Goal: Task Accomplishment & Management: Use online tool/utility

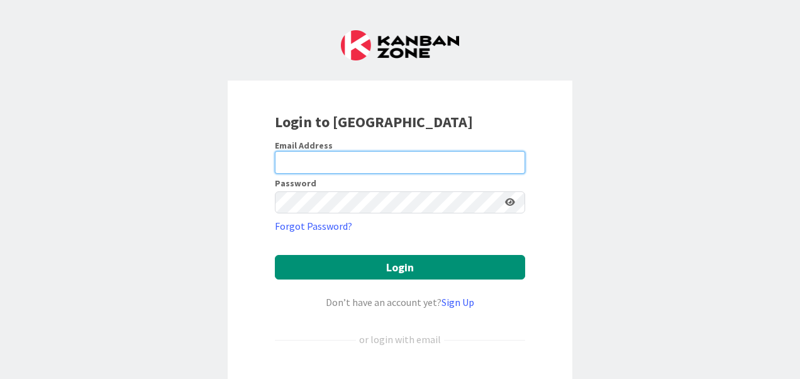
click at [408, 153] on input "email" at bounding box center [400, 162] width 250 height 23
type input "[PERSON_NAME][EMAIL_ADDRESS][PERSON_NAME][DOMAIN_NAME]"
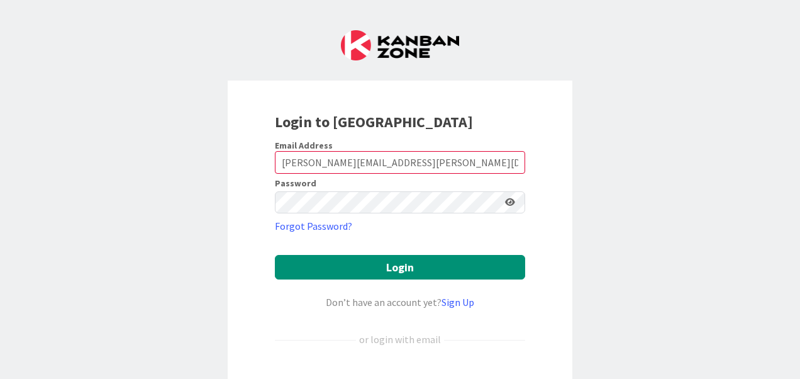
click at [506, 201] on icon at bounding box center [510, 201] width 10 height 9
click at [508, 201] on icon at bounding box center [509, 201] width 11 height 9
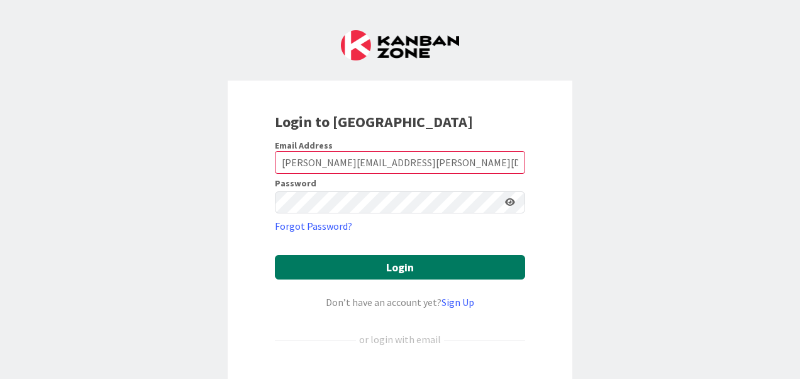
click at [431, 272] on button "Login" at bounding box center [400, 267] width 250 height 25
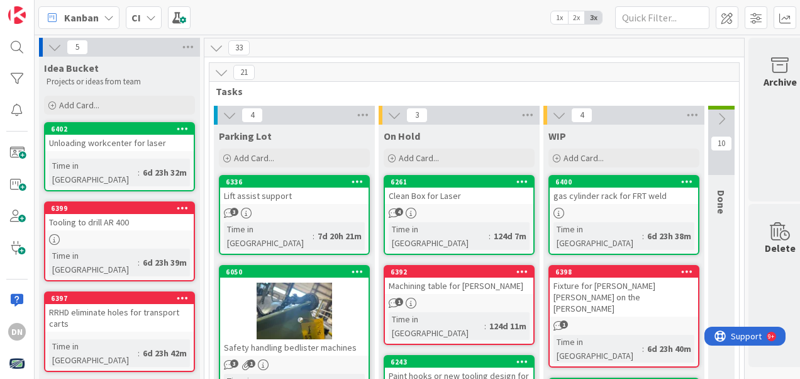
click at [722, 69] on div "21" at bounding box center [474, 72] width 530 height 19
click at [156, 304] on div "RRHD eliminate holes for transport carts" at bounding box center [119, 318] width 148 height 28
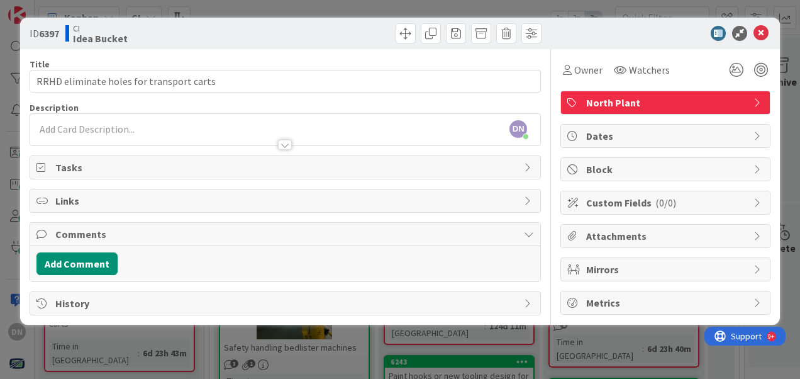
click at [151, 119] on div "DN [PERSON_NAME] just joined" at bounding box center [285, 129] width 510 height 31
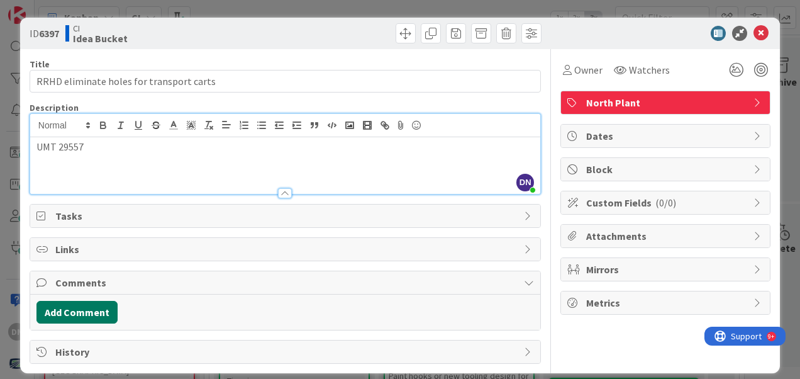
click at [94, 307] on button "Add Comment" at bounding box center [76, 312] width 81 height 23
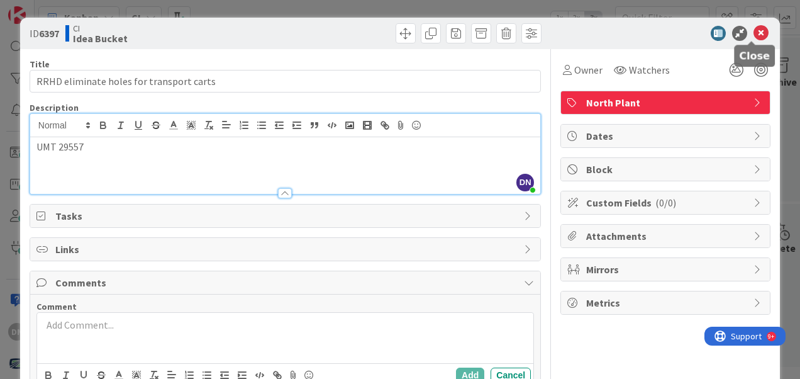
click at [756, 30] on icon at bounding box center [760, 33] width 15 height 15
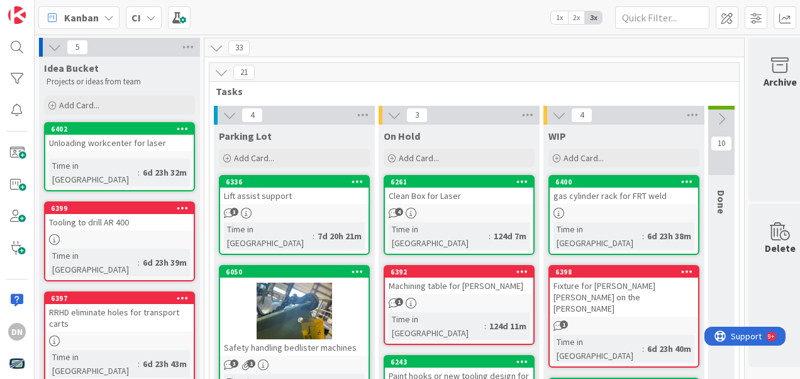
click at [147, 304] on div "RRHD eliminate holes for transport carts" at bounding box center [119, 318] width 148 height 28
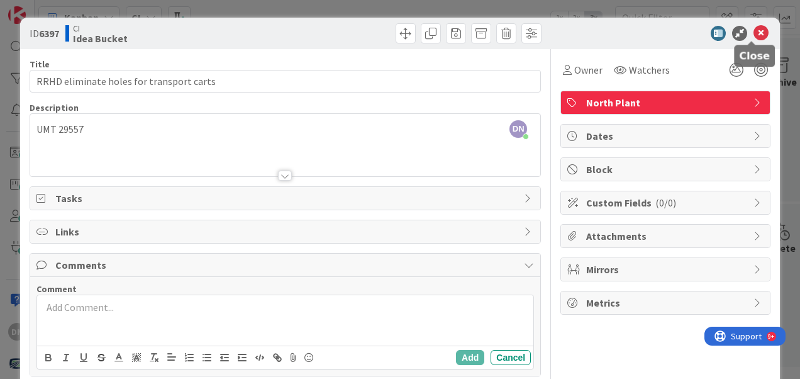
drag, startPoint x: 751, startPoint y: 32, endPoint x: 745, endPoint y: 31, distance: 6.4
click at [753, 32] on icon at bounding box center [760, 33] width 15 height 15
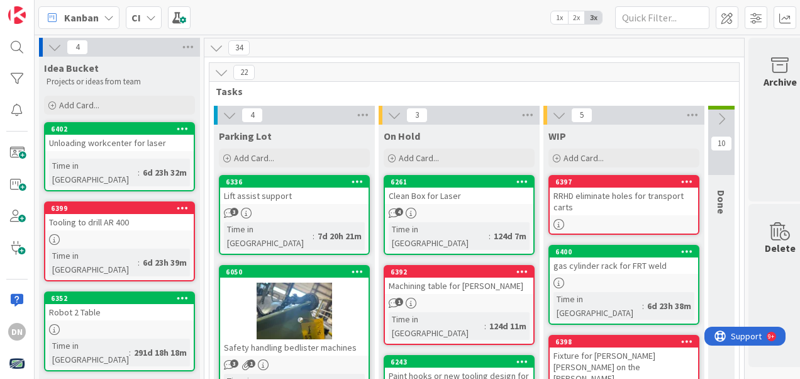
click at [154, 214] on div "Tooling to drill AR 400" at bounding box center [119, 222] width 148 height 16
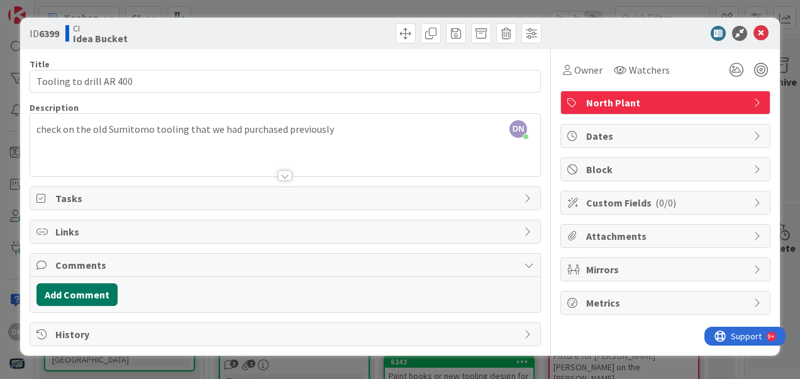
click at [86, 301] on button "Add Comment" at bounding box center [76, 294] width 81 height 23
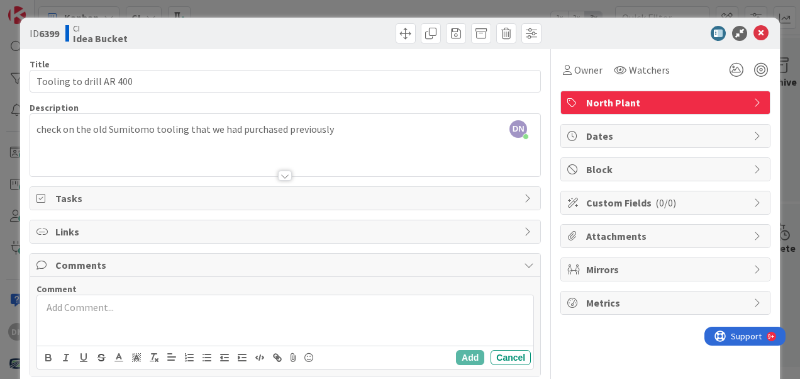
click at [219, 301] on p at bounding box center [285, 307] width 486 height 14
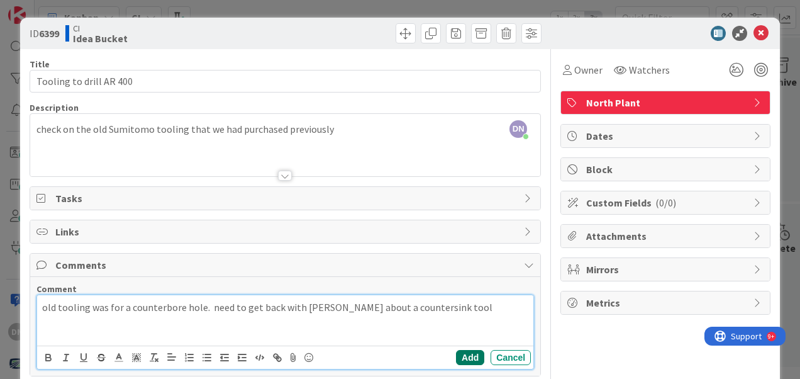
click at [462, 355] on button "Add" at bounding box center [470, 357] width 28 height 15
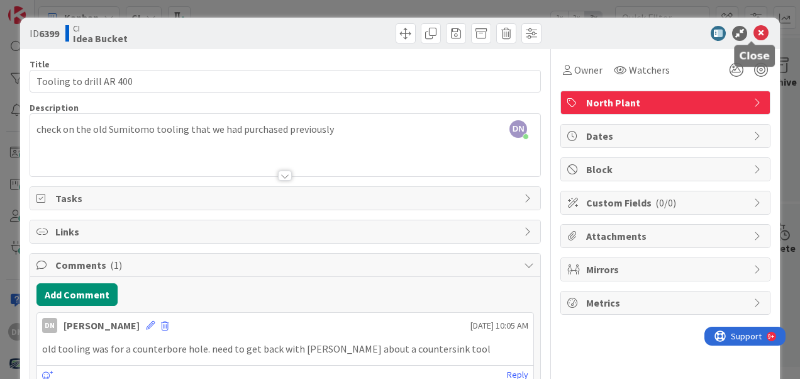
click at [753, 30] on icon at bounding box center [760, 33] width 15 height 15
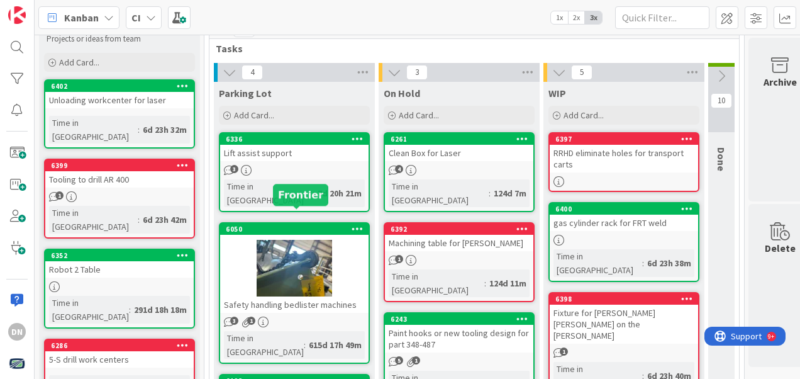
scroll to position [63, 0]
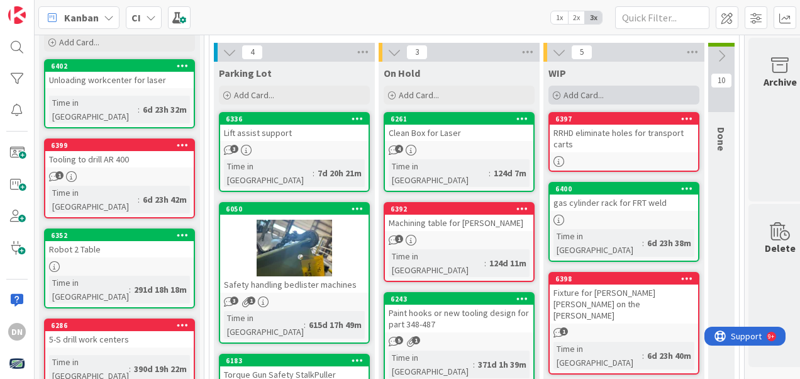
click at [587, 97] on span "Add Card..." at bounding box center [584, 94] width 40 height 11
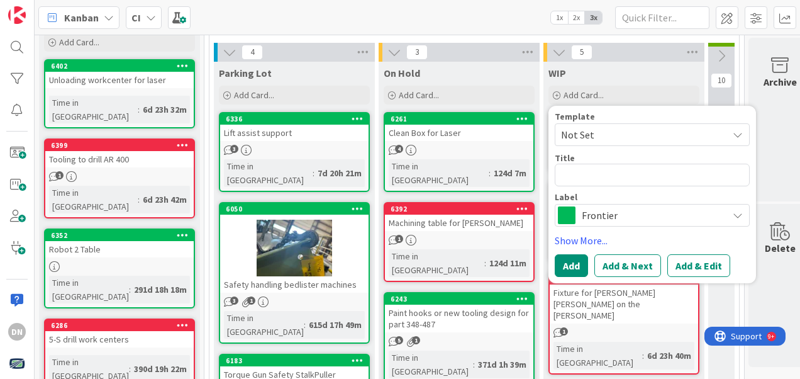
type textarea "x"
type textarea "C"
type textarea "x"
type textarea "Cu"
type textarea "x"
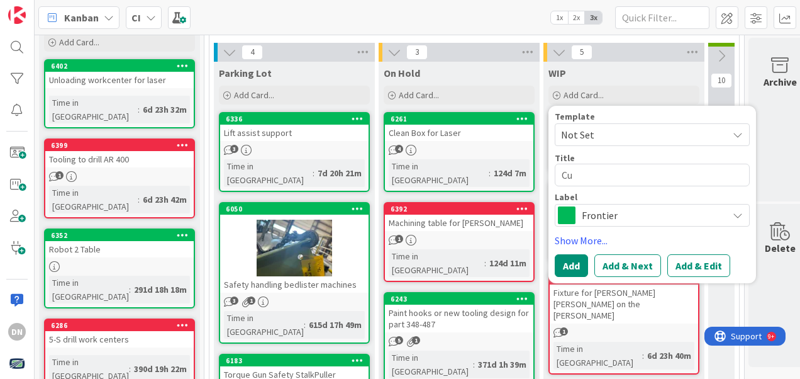
type textarea "Cul"
type textarea "x"
type textarea "Cult"
type textarea "x"
type textarea "Culte"
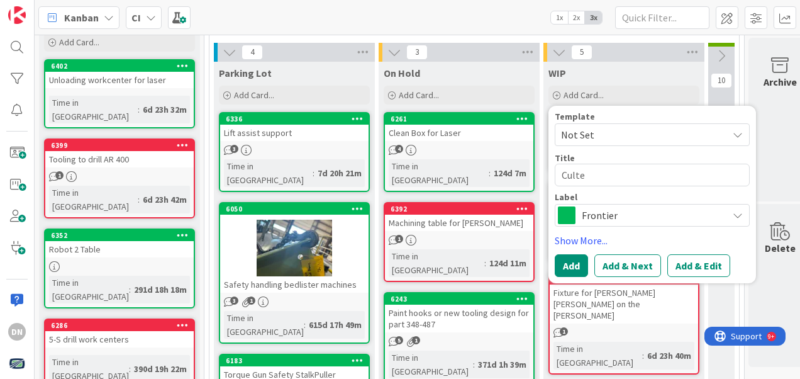
type textarea "x"
type textarea "Cult"
type textarea "x"
type textarea "Cultiv"
type textarea "x"
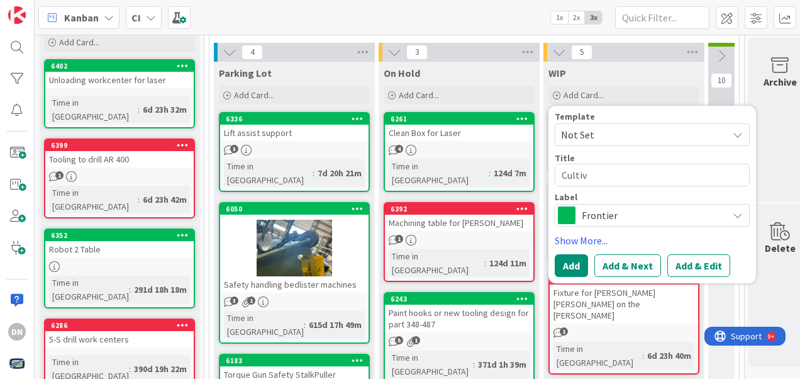
type textarea "Cultiva"
type textarea "x"
type textarea "Cultivato"
type textarea "x"
type textarea "Cultivator"
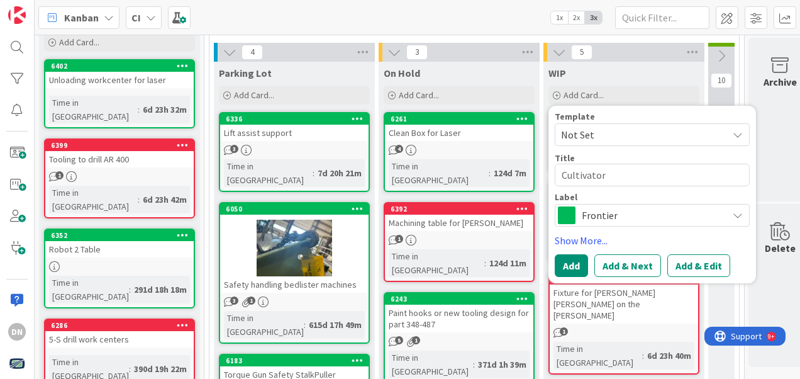
type textarea "x"
type textarea "Cultivator"
type textarea "x"
type textarea "Cultivator f"
type textarea "x"
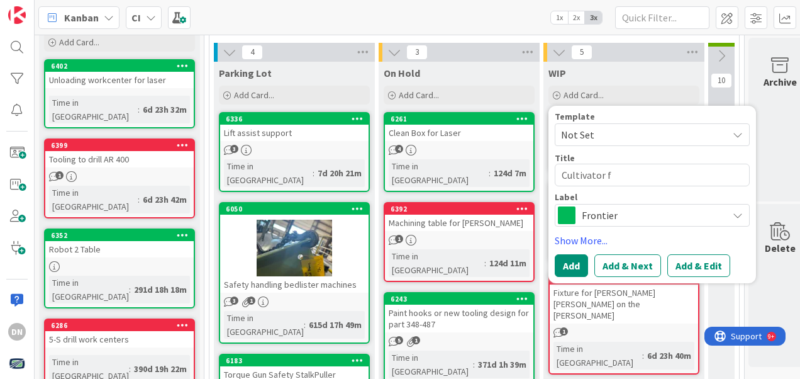
type textarea "Cultivator fo"
type textarea "x"
type textarea "Cultivator for"
type textarea "x"
type textarea "Cultivator fork"
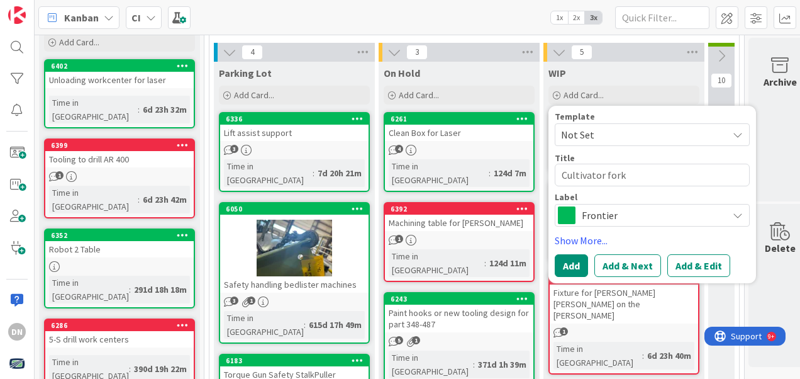
type textarea "x"
type textarea "Cultivator fork"
type textarea "x"
type textarea "Cultivator fork c"
type textarea "x"
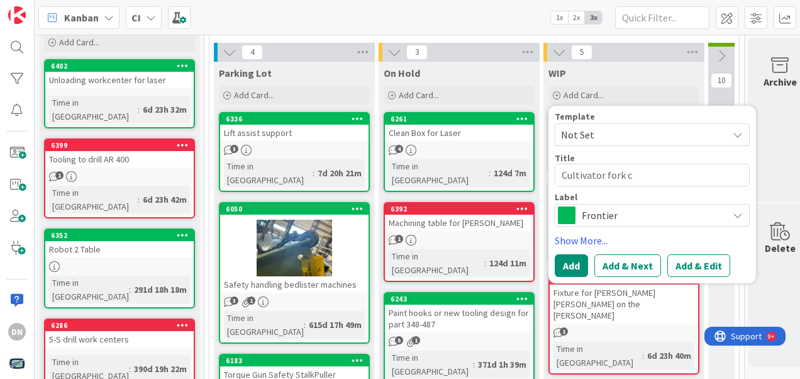
type textarea "Cultivator fork"
type textarea "x"
type textarea "Cultivator fork \"
type textarea "x"
type textarea "Cultivator fork"
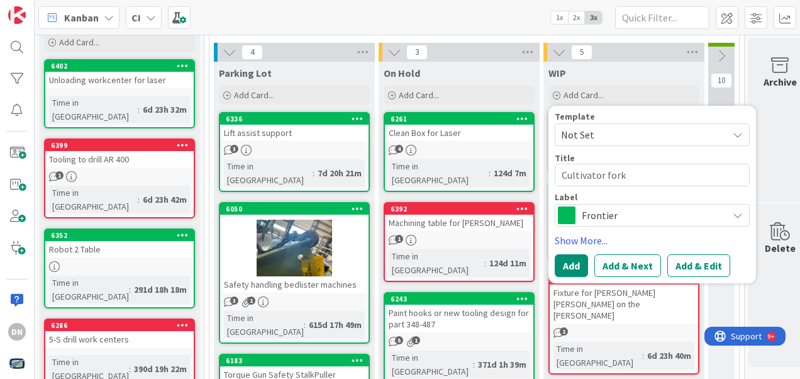
type textarea "x"
type textarea "Cultivator fork"
type textarea "x"
type textarea "Cultivator fork"
type textarea "x"
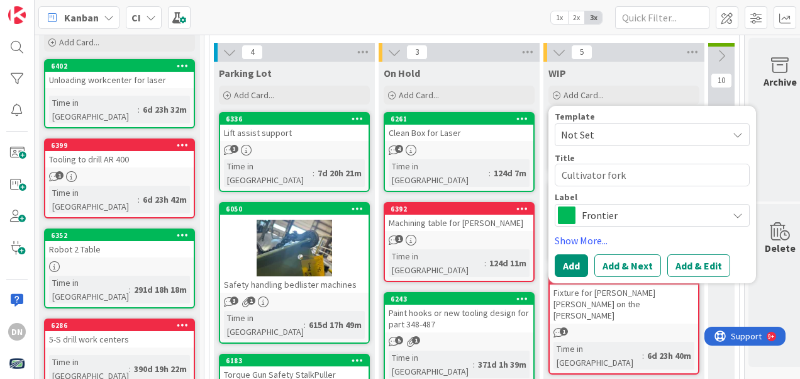
type textarea "Cultivator fork s"
type textarea "x"
type textarea "Cultivator fork sc"
type textarea "x"
type textarea "Cultivator fork scr"
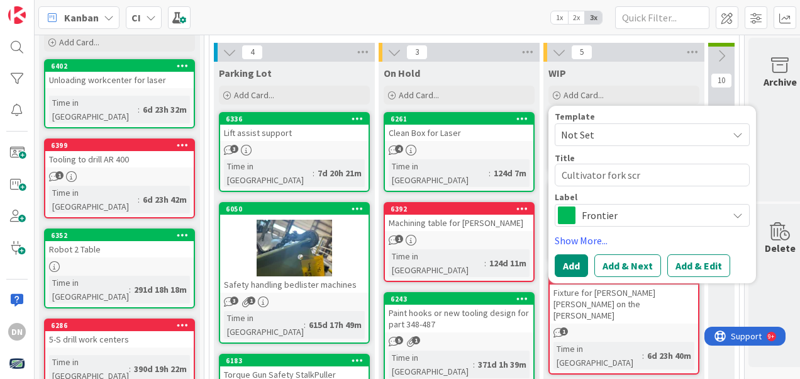
type textarea "x"
type textarea "Cultivator fork scra"
type textarea "x"
type textarea "Cultivator fork scrap"
type textarea "x"
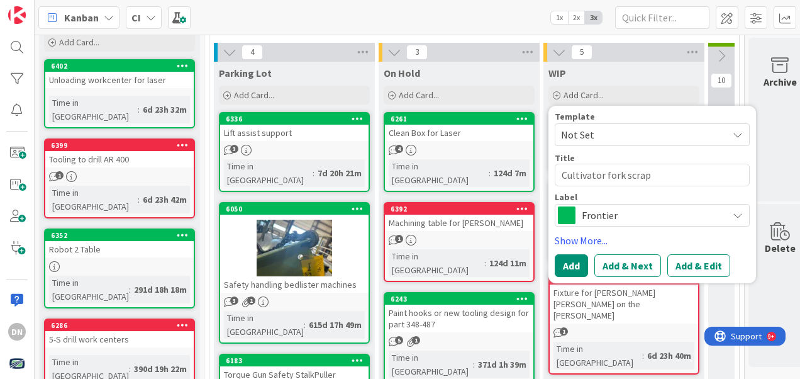
type textarea "Cultivator fork scrape"
type textarea "x"
type textarea "Cultivator fork scraper"
type textarea "x"
type textarea "Cultivator fork scrapers"
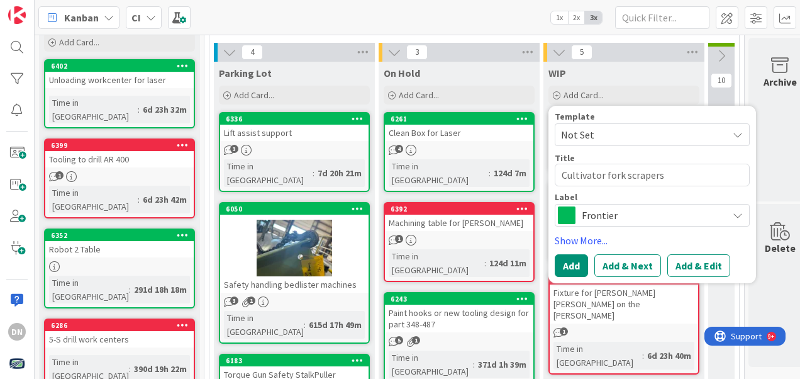
click at [735, 298] on div "10 Done" at bounding box center [721, 328] width 30 height 570
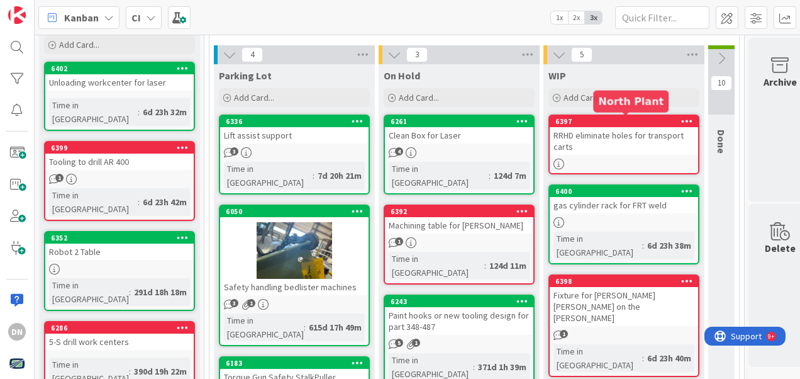
scroll to position [0, 0]
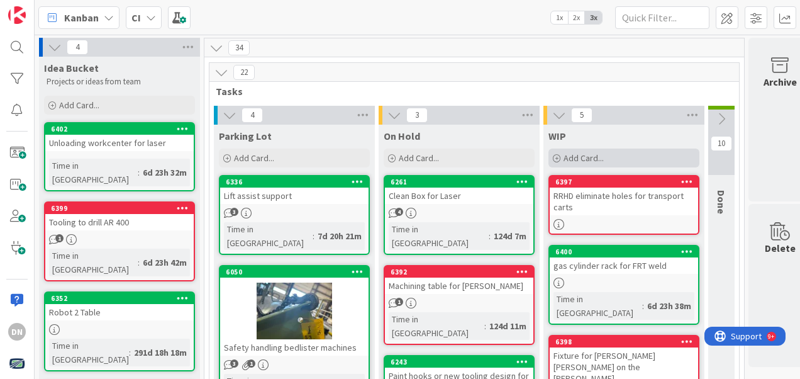
click at [580, 155] on span "Add Card..." at bounding box center [584, 157] width 40 height 11
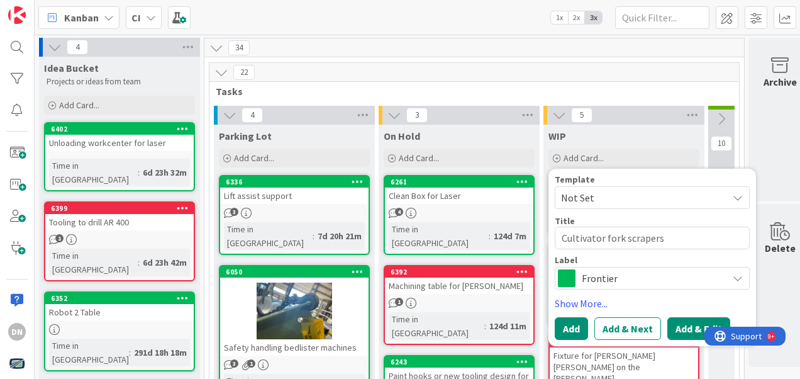
click at [696, 321] on button "Add & Edit" at bounding box center [698, 328] width 63 height 23
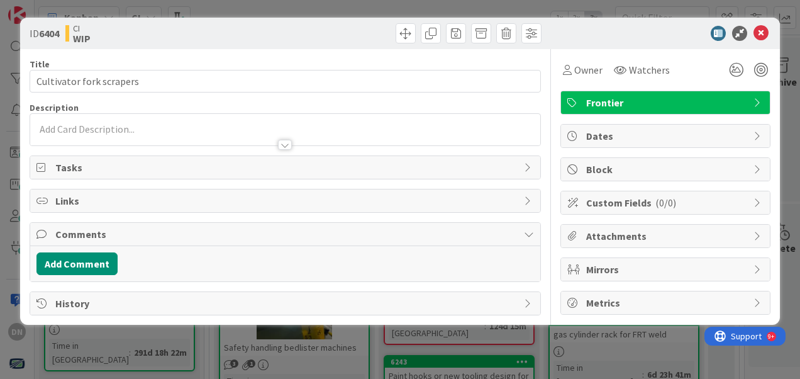
click at [99, 127] on div at bounding box center [285, 129] width 510 height 31
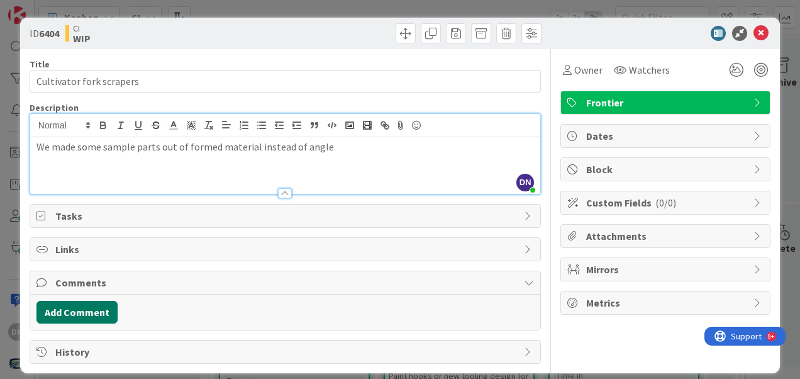
click at [103, 319] on button "Add Comment" at bounding box center [76, 312] width 81 height 23
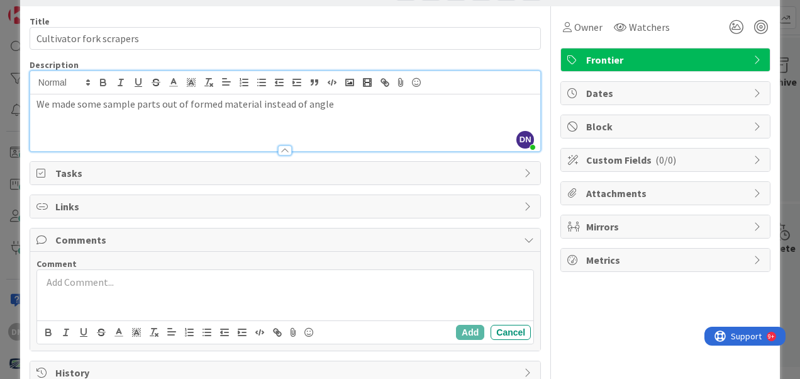
scroll to position [63, 0]
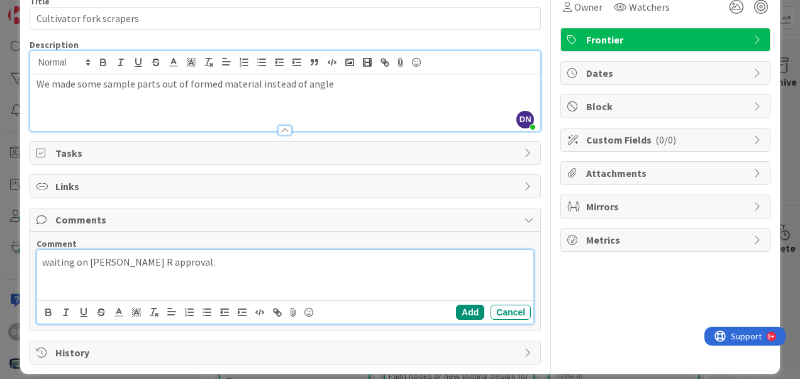
drag, startPoint x: 192, startPoint y: 293, endPoint x: 247, endPoint y: 272, distance: 57.9
click at [244, 277] on div "waiting on [PERSON_NAME] R approval." at bounding box center [285, 275] width 496 height 50
click at [462, 304] on button "Add" at bounding box center [470, 311] width 28 height 15
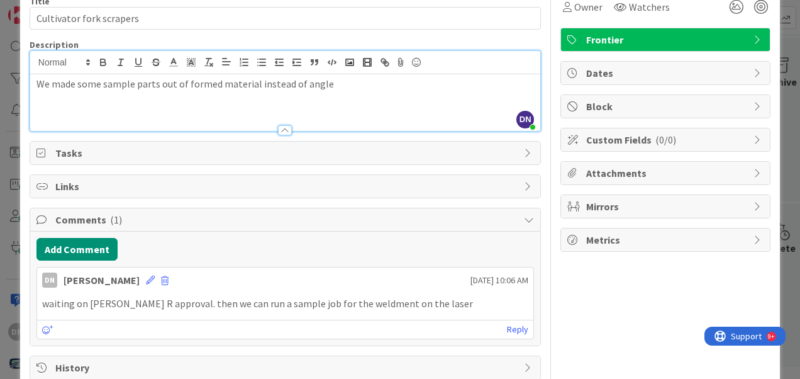
click at [780, 101] on div "ID 6404 CI WIP Title 24 / 128 Cultivator fork scrapers Description DN [PERSON_N…" at bounding box center [400, 189] width 800 height 379
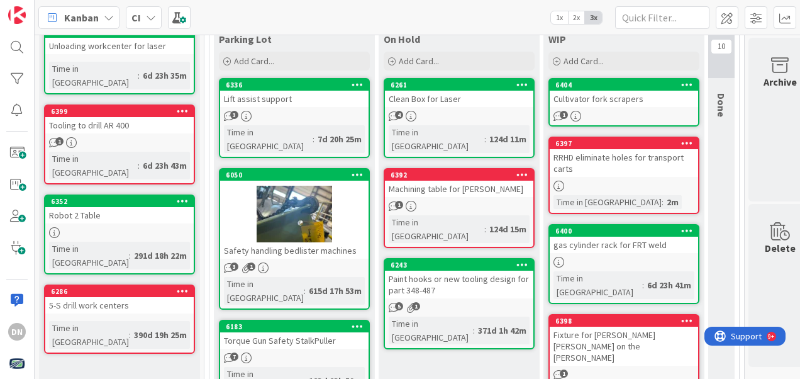
scroll to position [126, 0]
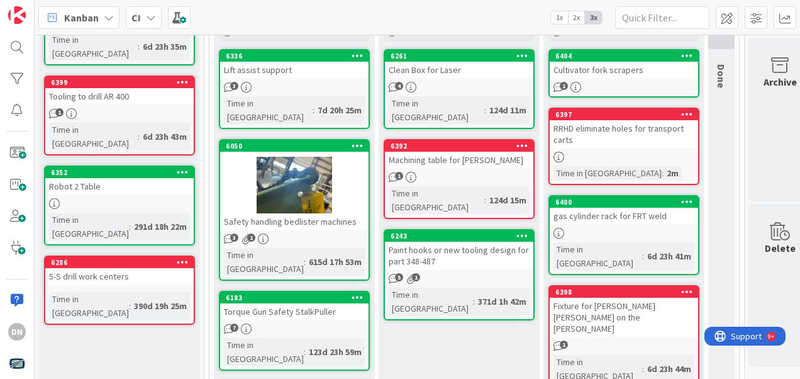
click at [615, 223] on div "6400 gas cylinder rack for FRT weld Time in [GEOGRAPHIC_DATA] : 6d 23h 41m" at bounding box center [623, 235] width 151 height 80
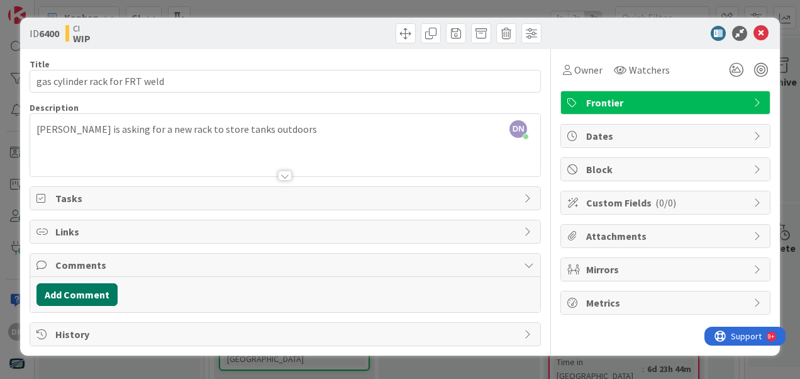
click at [75, 284] on button "Add Comment" at bounding box center [76, 294] width 81 height 23
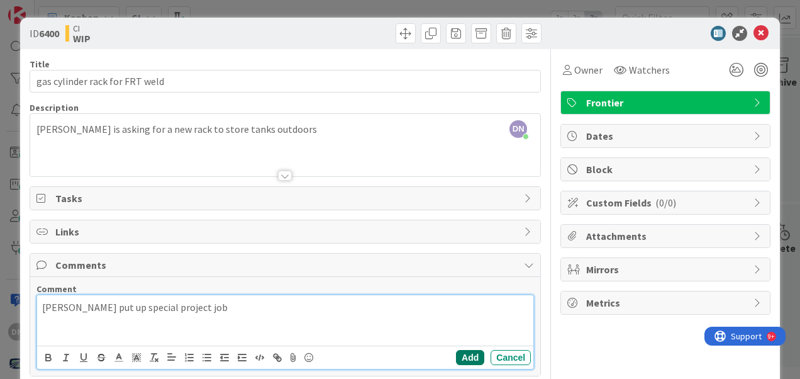
click at [457, 351] on button "Add" at bounding box center [470, 357] width 28 height 15
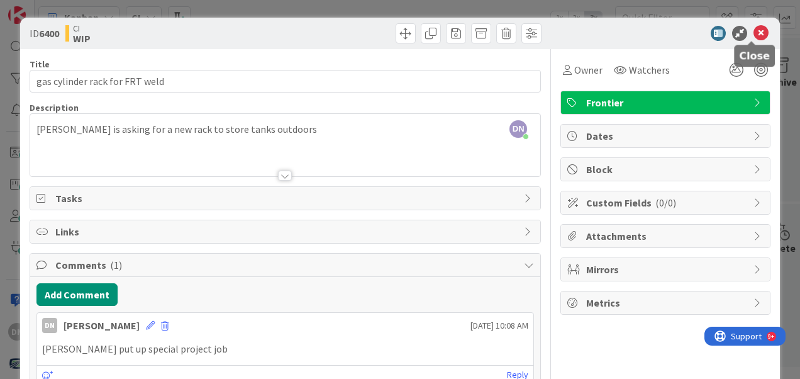
click at [753, 33] on icon at bounding box center [760, 33] width 15 height 15
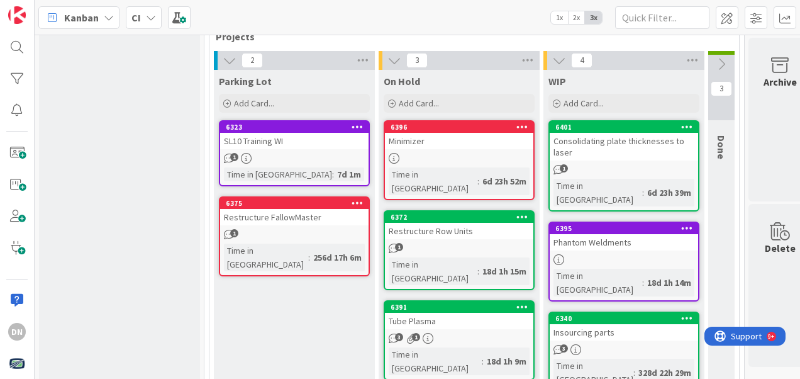
scroll to position [716, 0]
